Goal: Transaction & Acquisition: Book appointment/travel/reservation

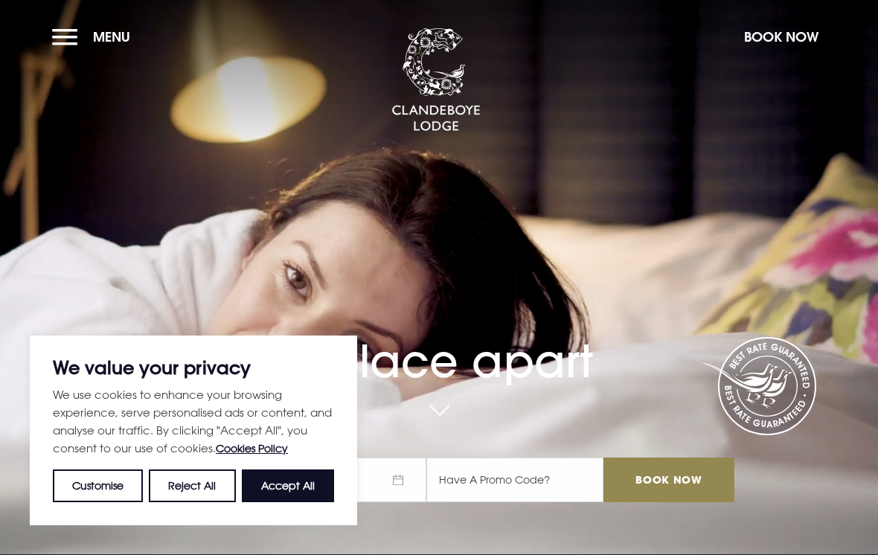
scroll to position [2, 0]
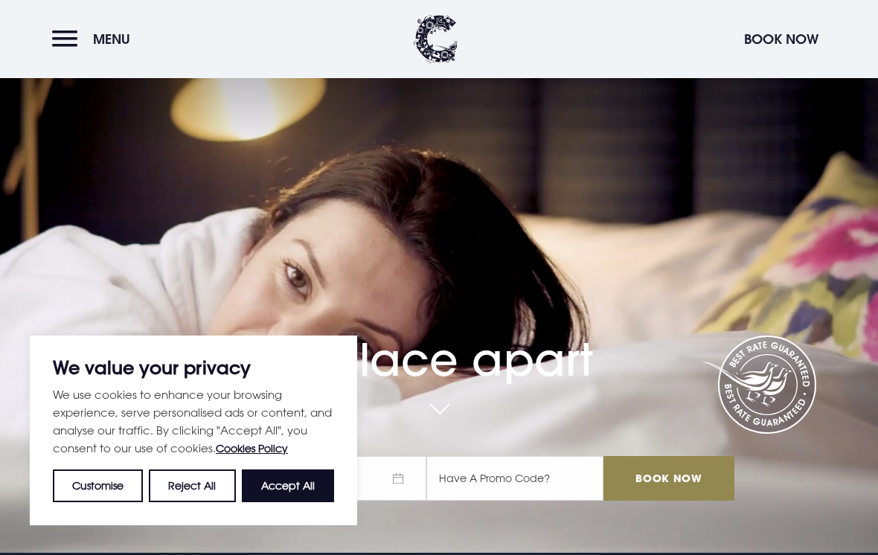
click at [275, 480] on button "Accept All" at bounding box center [288, 485] width 92 height 33
checkbox input "true"
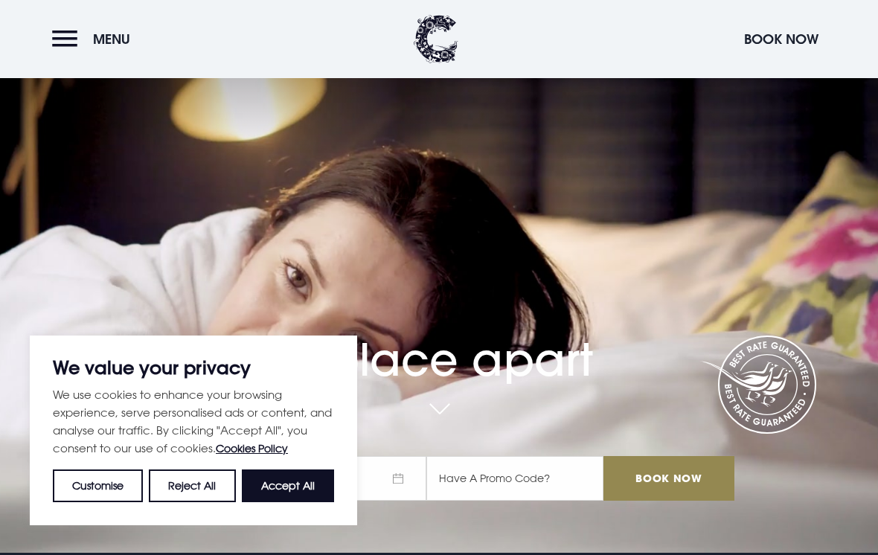
checkbox input "true"
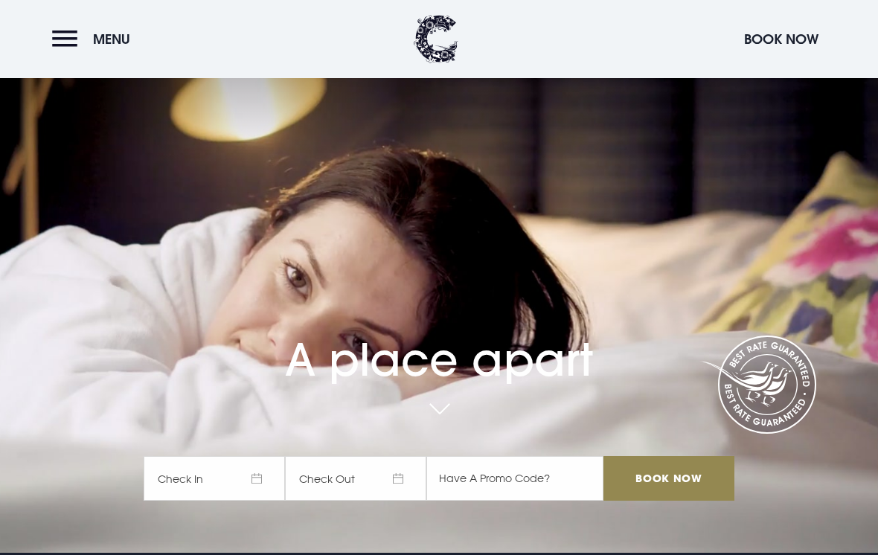
click at [437, 411] on div "A place apart Check In Check Out Mon Tue Wed Thur Fri Sat Sun Mon Tue Wed Thur …" at bounding box center [439, 344] width 609 height 343
click at [442, 426] on link at bounding box center [439, 410] width 34 height 33
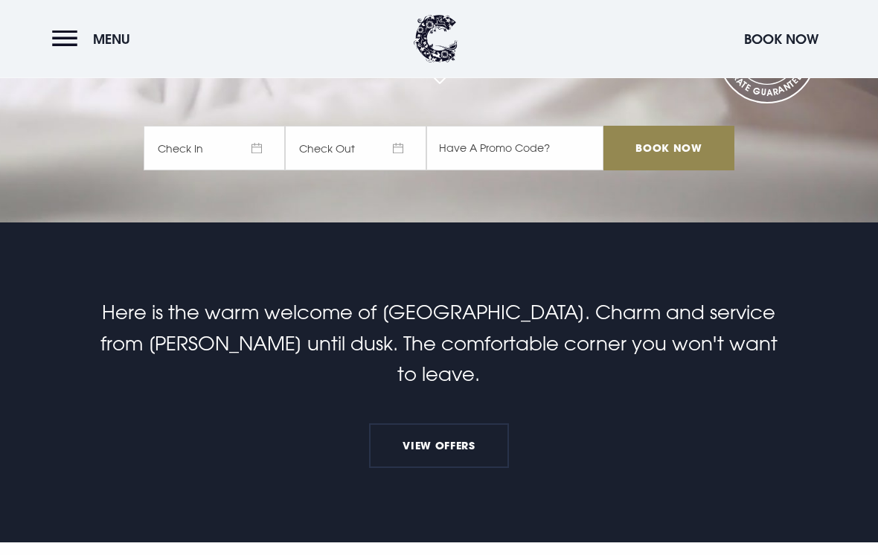
scroll to position [467, 0]
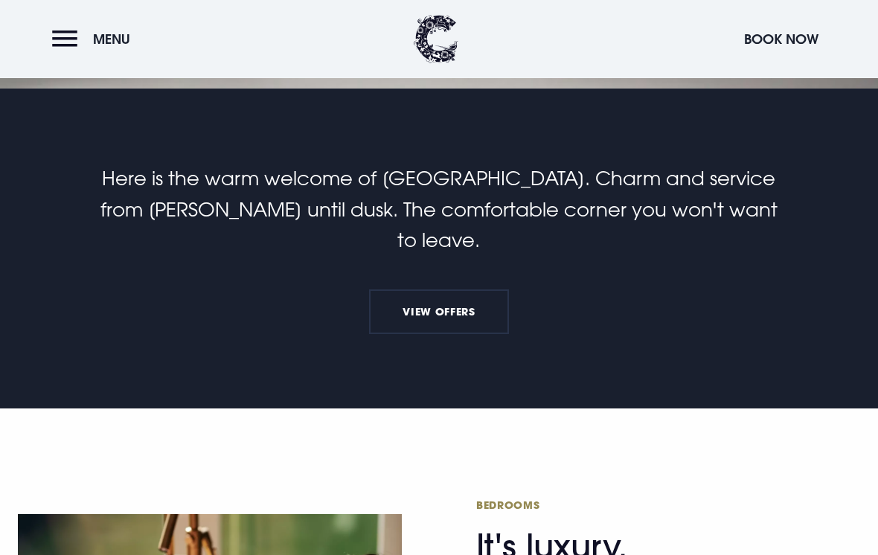
click at [428, 295] on link "View Offers" at bounding box center [439, 311] width 140 height 45
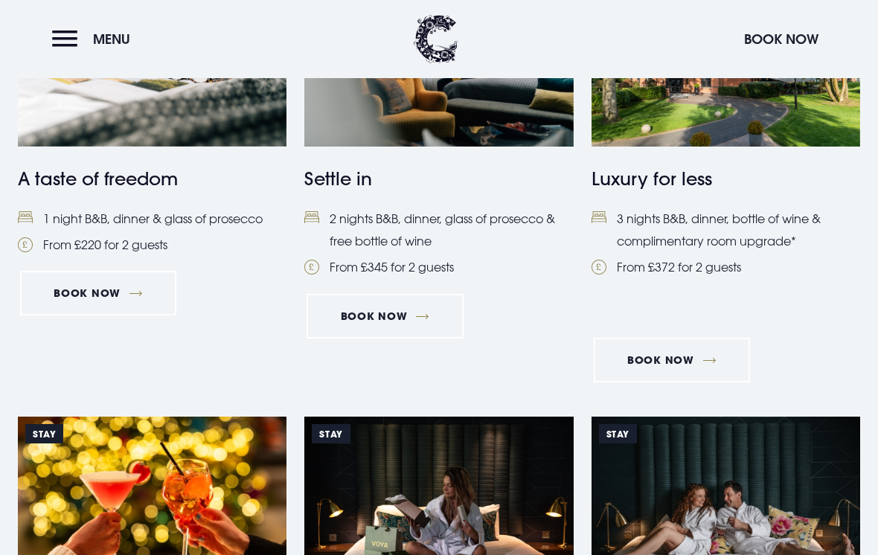
scroll to position [743, 0]
